Goal: Information Seeking & Learning: Find contact information

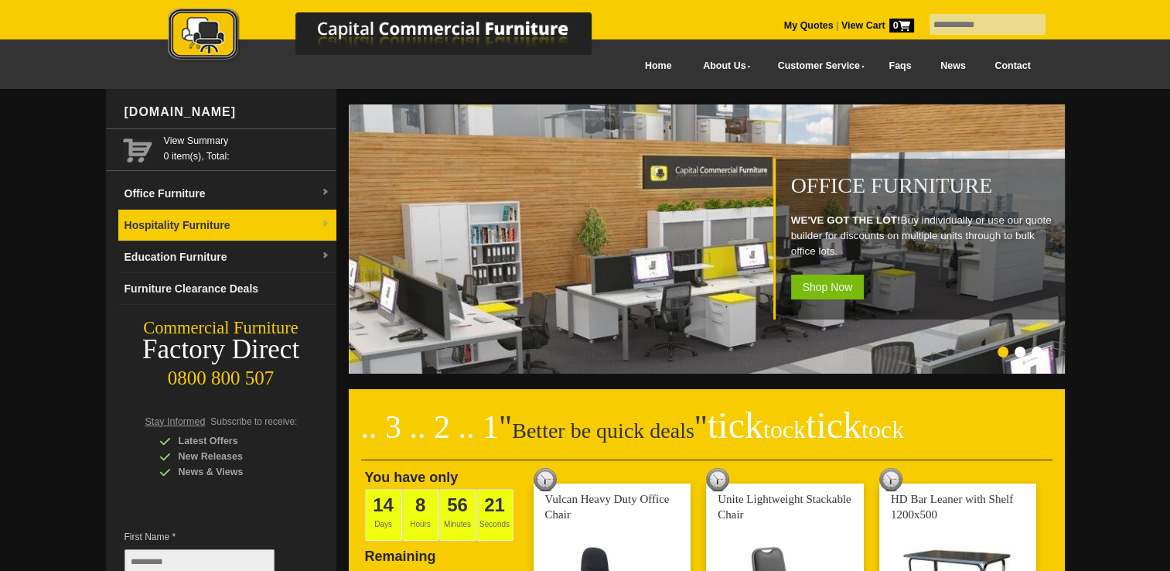
click at [258, 220] on link "Hospitality Furniture" at bounding box center [227, 226] width 218 height 32
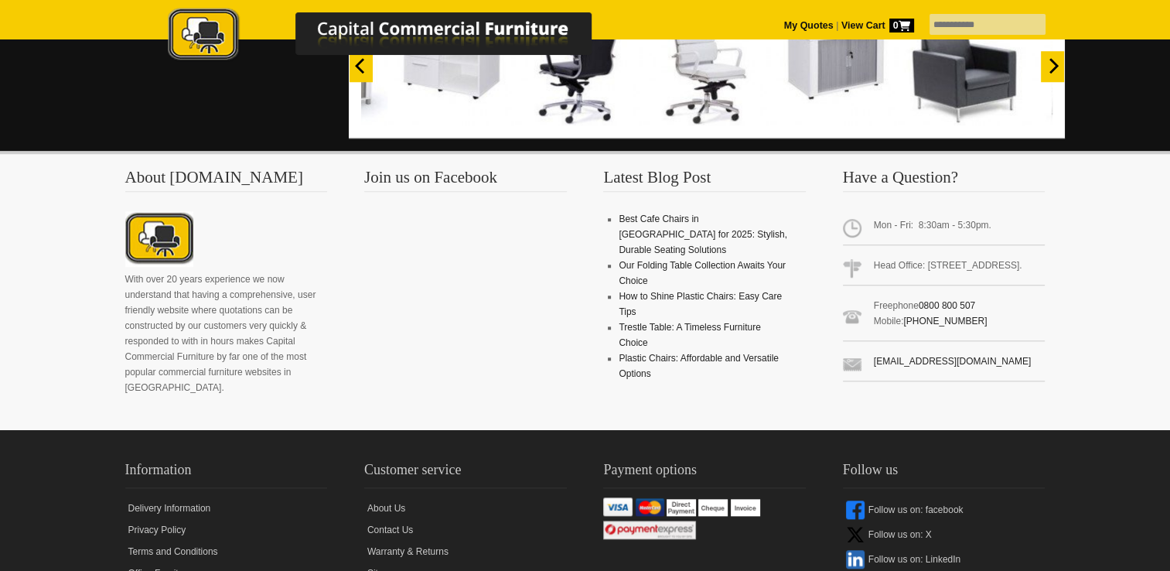
scroll to position [1528, 0]
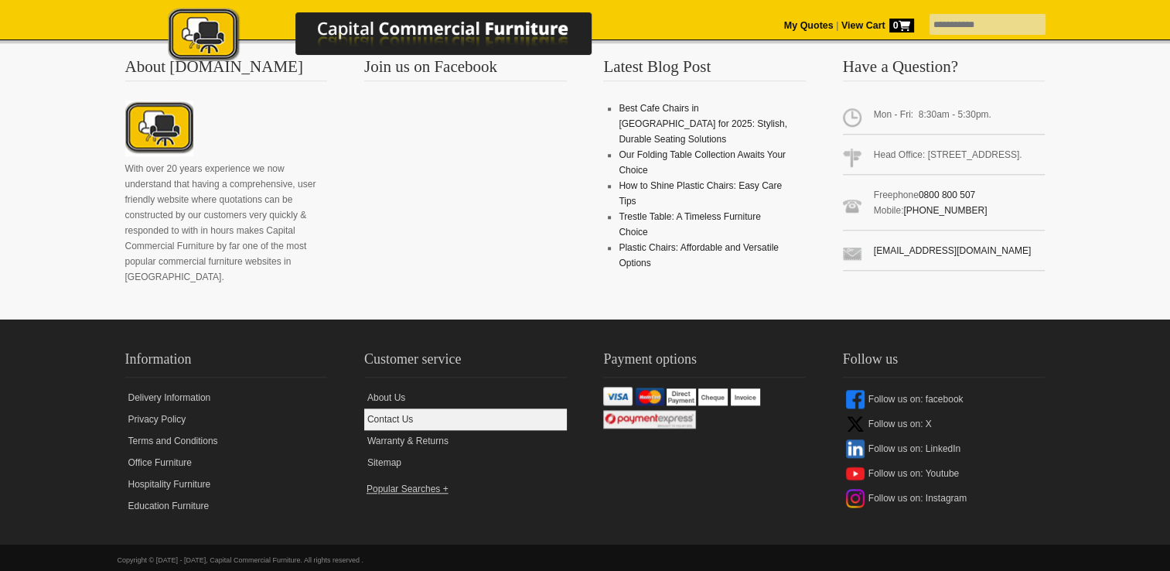
click at [405, 408] on link "Contact Us" at bounding box center [465, 419] width 203 height 22
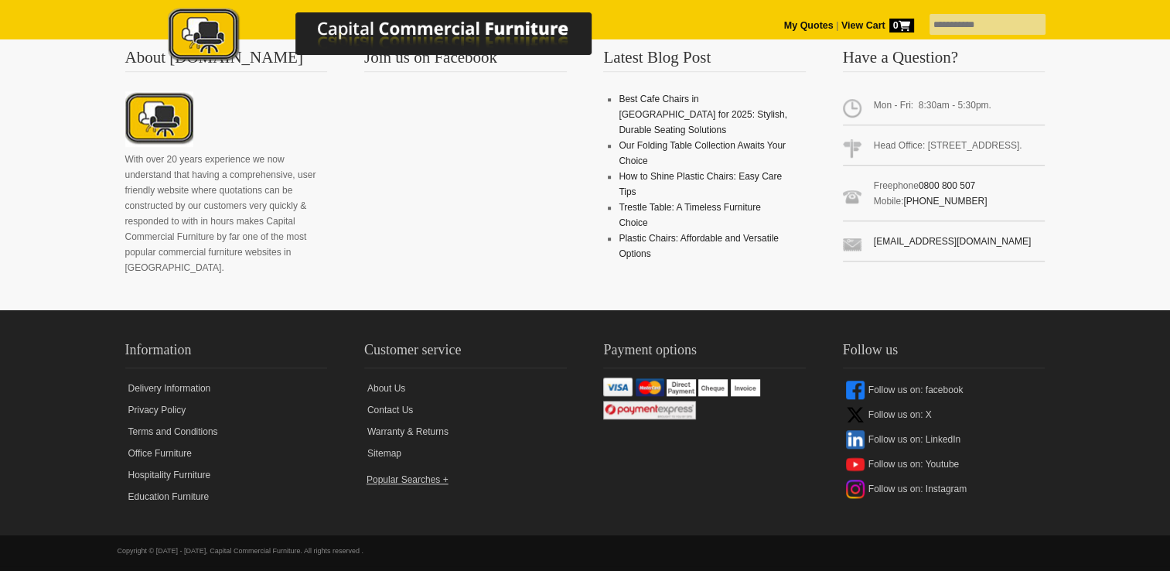
scroll to position [1377, 0]
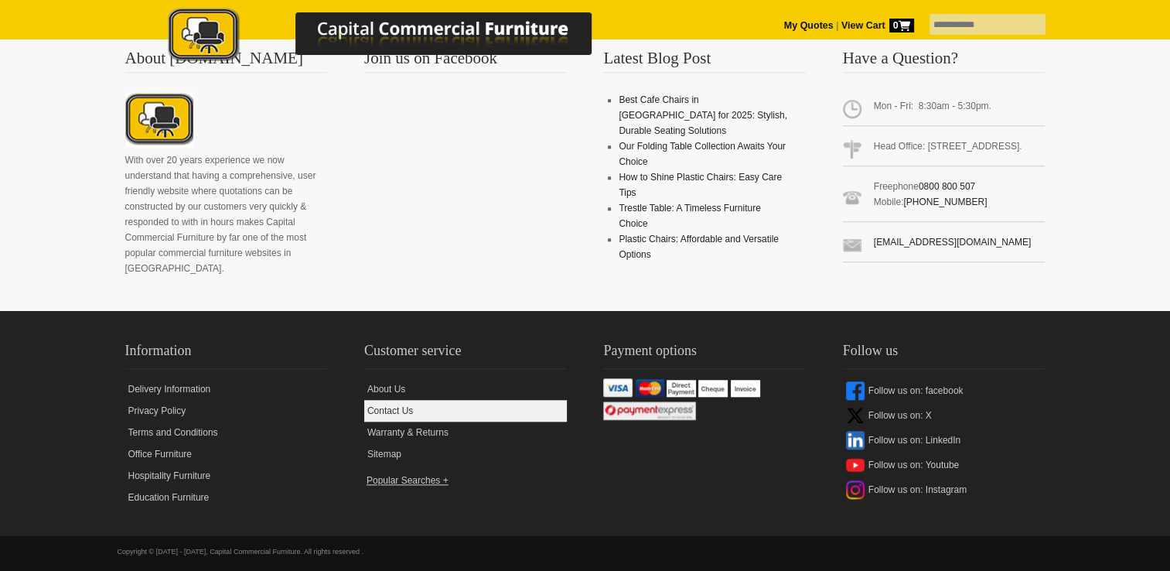
click at [396, 404] on link "Contact Us" at bounding box center [465, 411] width 203 height 22
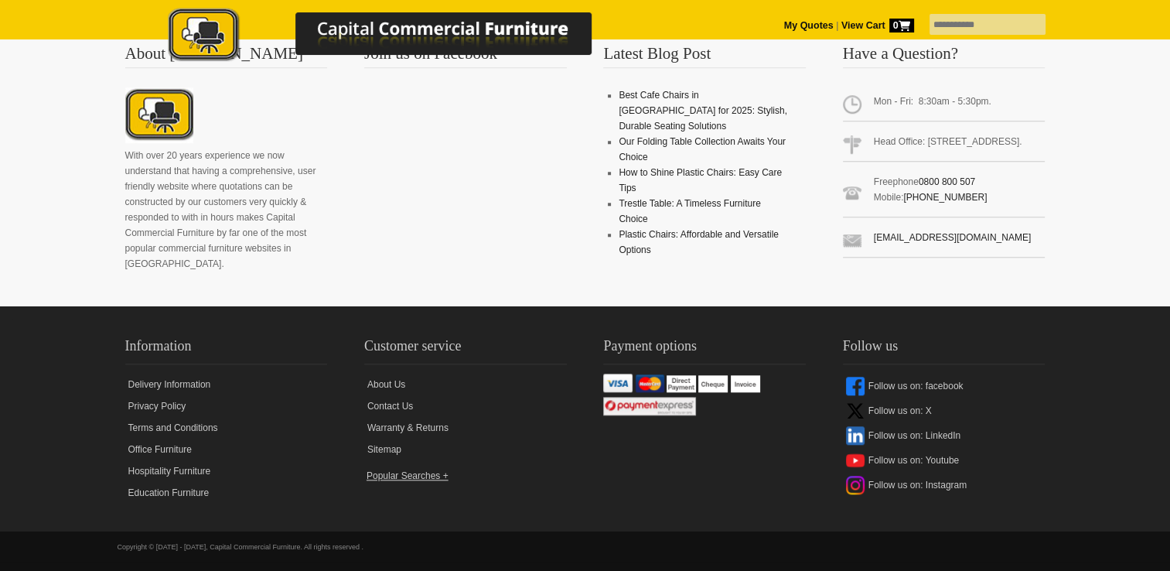
scroll to position [1385, 0]
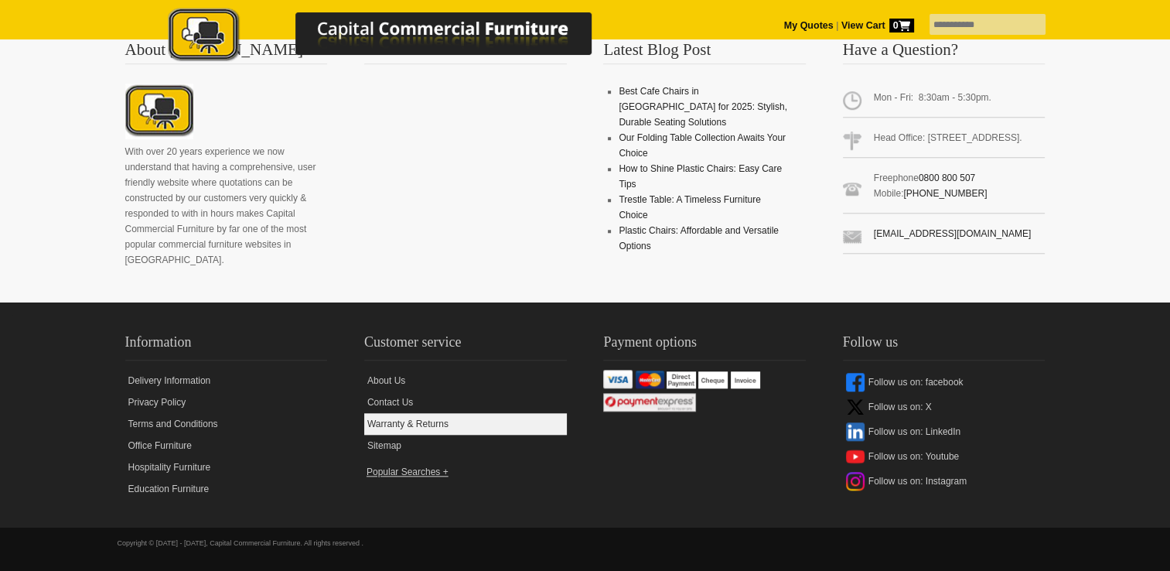
click at [391, 429] on link "Warranty & Returns" at bounding box center [465, 424] width 203 height 22
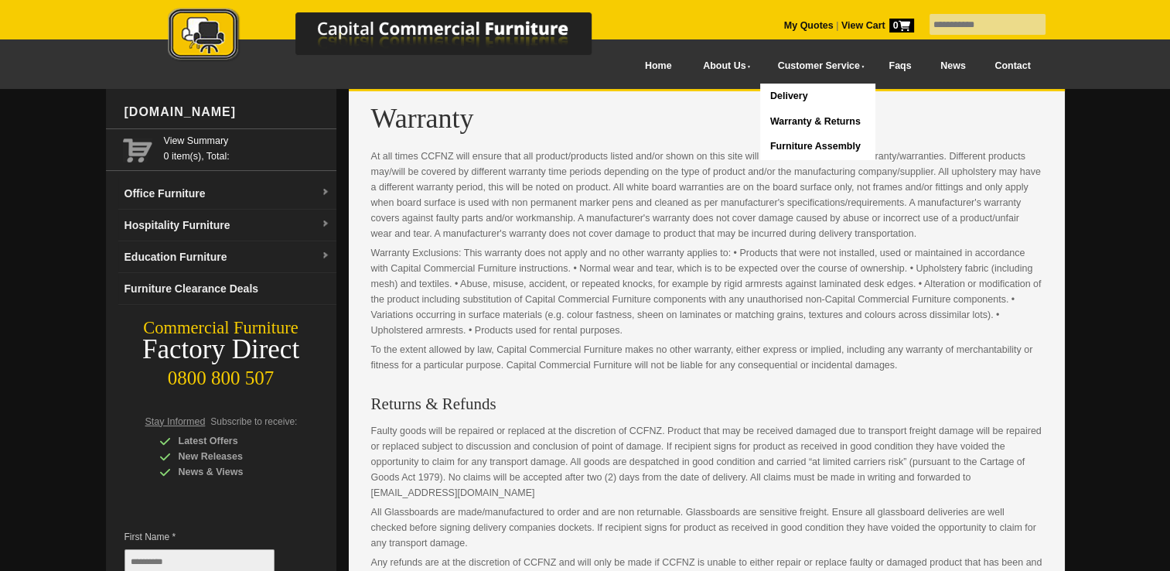
click at [777, 91] on link "Delivery" at bounding box center [817, 97] width 114 height 26
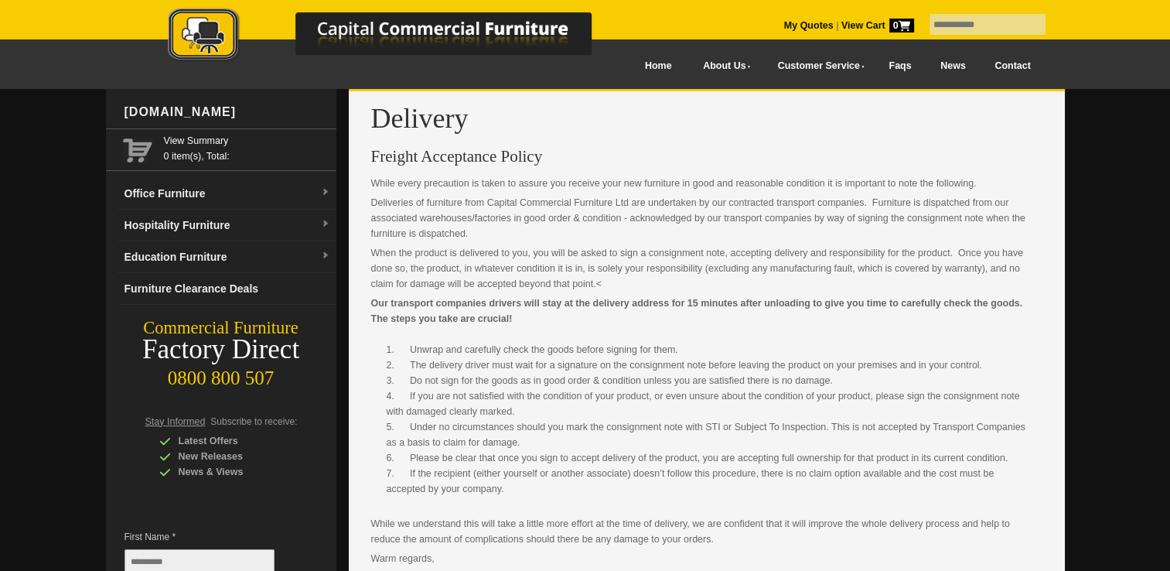
click at [890, 61] on link "Faqs" at bounding box center [901, 66] width 52 height 35
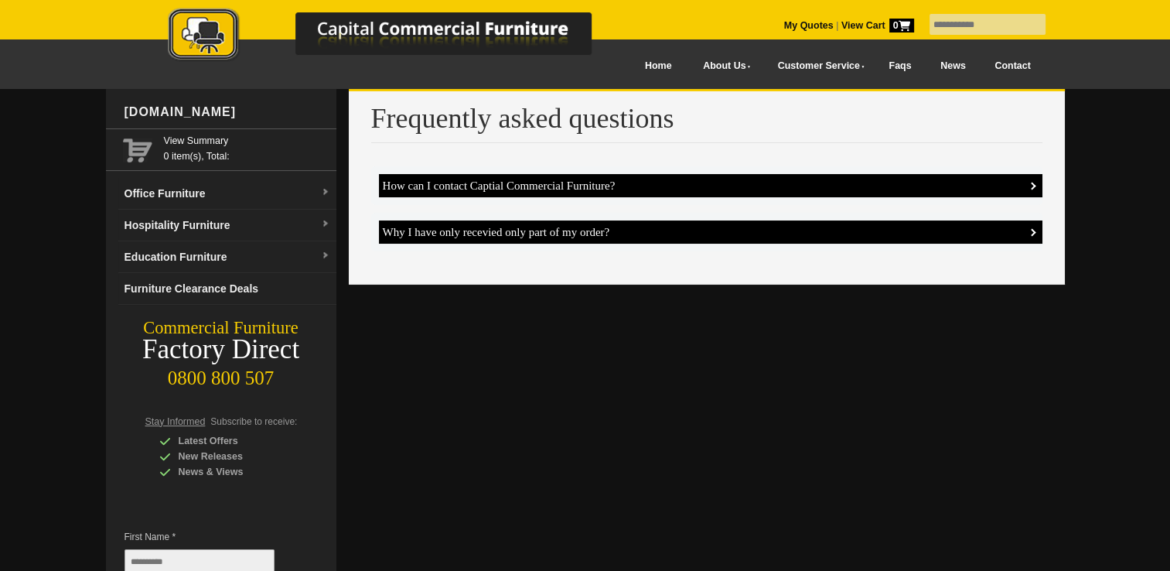
click at [541, 180] on h4 "How can I contact Captial Commercial Furniture?" at bounding box center [711, 185] width 664 height 23
click at [623, 67] on link at bounding box center [396, 38] width 542 height 61
